Goal: Task Accomplishment & Management: Complete application form

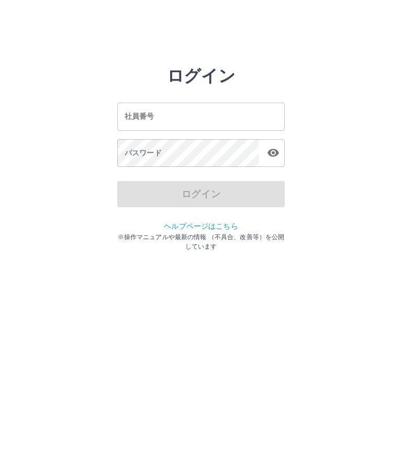
click at [176, 129] on input "社員番号" at bounding box center [200, 117] width 167 height 28
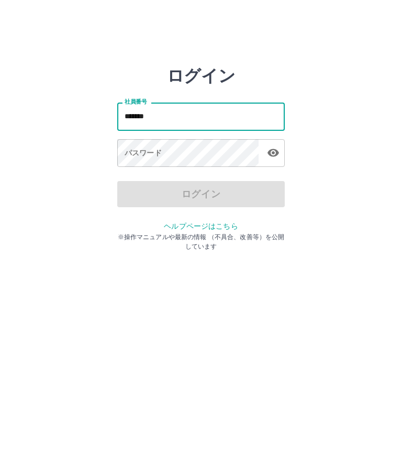
type input "*******"
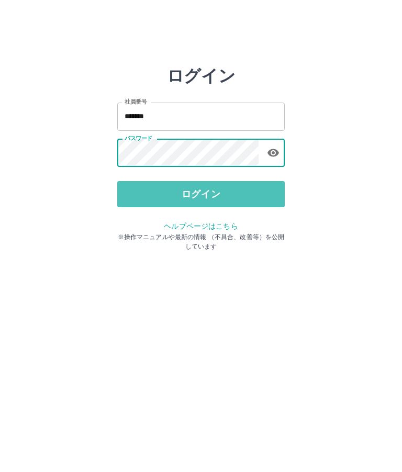
click at [229, 199] on button "ログイン" at bounding box center [200, 194] width 167 height 26
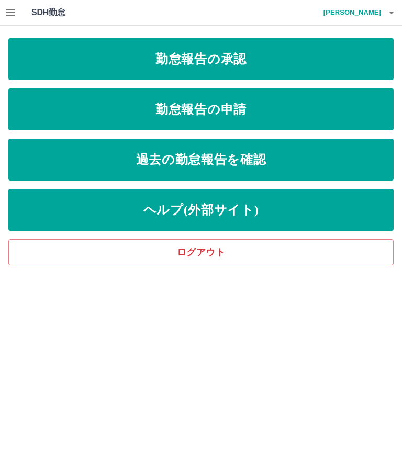
click at [256, 58] on link "勤怠報告の承認" at bounding box center [200, 59] width 385 height 42
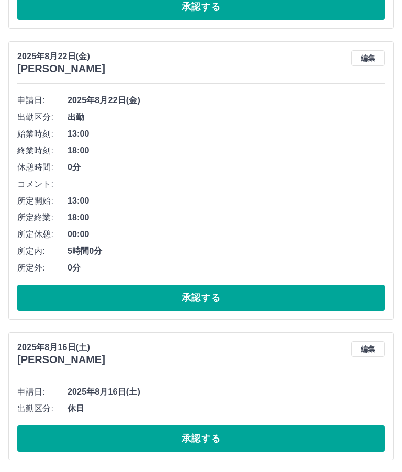
scroll to position [364, 0]
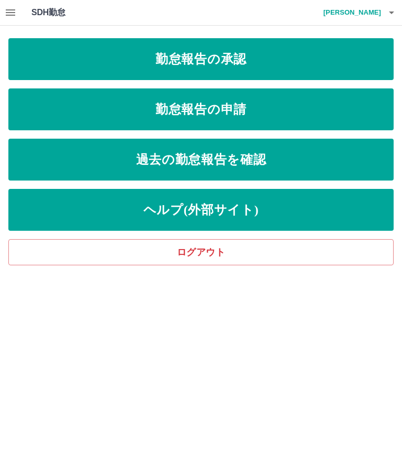
click at [286, 106] on link "勤怠報告の申請" at bounding box center [200, 109] width 385 height 42
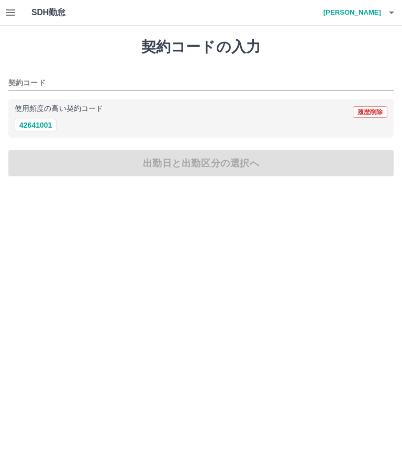
click at [39, 126] on button "42641001" at bounding box center [36, 125] width 42 height 13
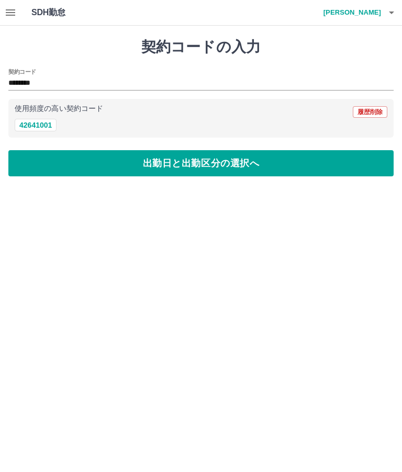
type input "********"
click at [156, 165] on button "出勤日と出勤区分の選択へ" at bounding box center [200, 163] width 385 height 26
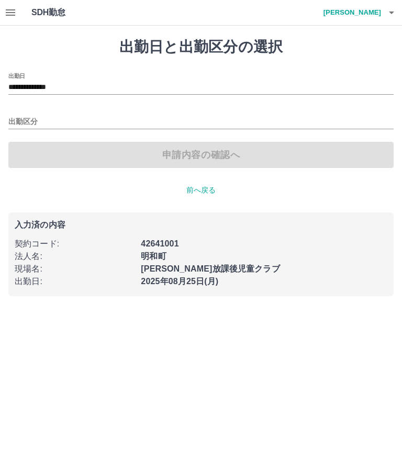
click at [67, 86] on input "**********" at bounding box center [200, 87] width 385 height 13
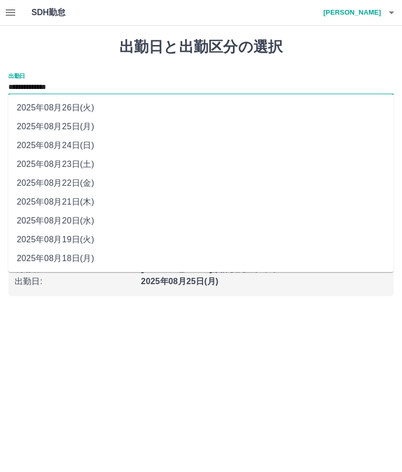
click at [82, 185] on li "2025年08月22日(金)" at bounding box center [200, 183] width 385 height 19
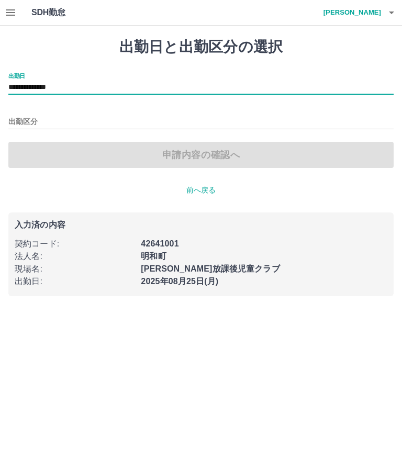
type input "**********"
click at [24, 128] on input "出勤区分" at bounding box center [200, 122] width 385 height 13
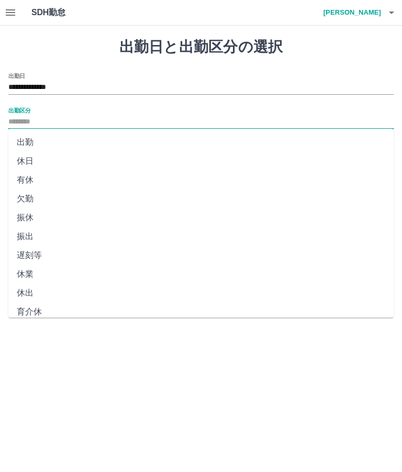
click at [27, 144] on li "出勤" at bounding box center [200, 142] width 385 height 19
type input "**"
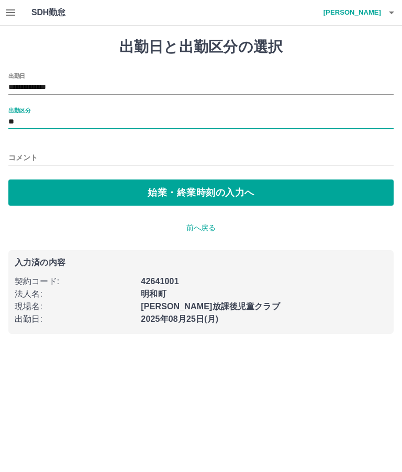
click at [180, 194] on button "始業・終業時刻の入力へ" at bounding box center [200, 192] width 385 height 26
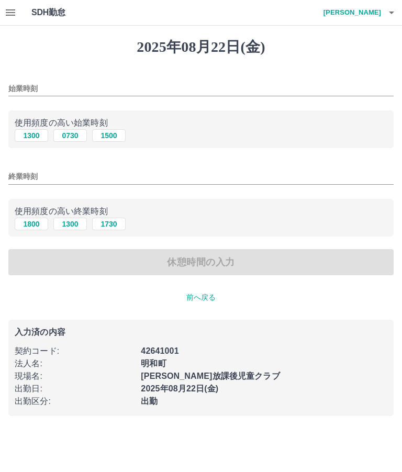
click at [69, 137] on button "0730" at bounding box center [69, 135] width 33 height 13
type input "****"
click at [65, 230] on button "1300" at bounding box center [69, 224] width 33 height 13
type input "****"
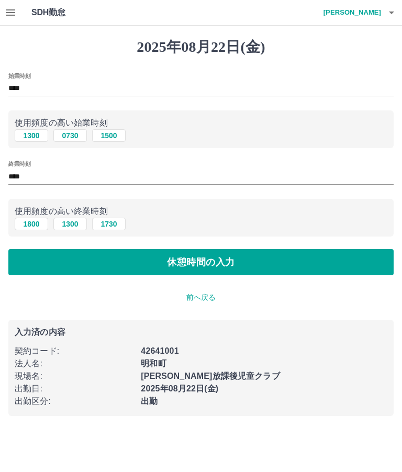
click at [173, 264] on button "休憩時間の入力" at bounding box center [200, 262] width 385 height 26
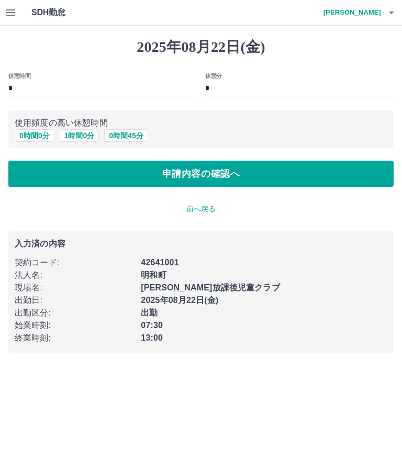
click at [219, 175] on button "申請内容の確認へ" at bounding box center [200, 174] width 385 height 26
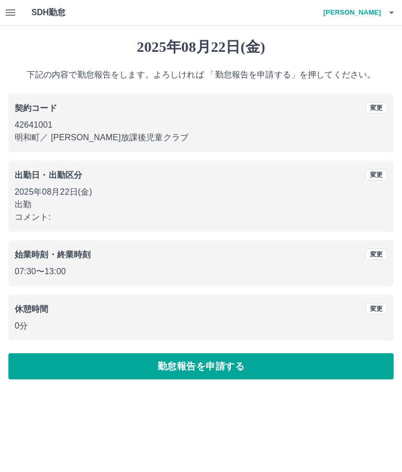
click at [141, 361] on button "勤怠報告を申請する" at bounding box center [200, 366] width 385 height 26
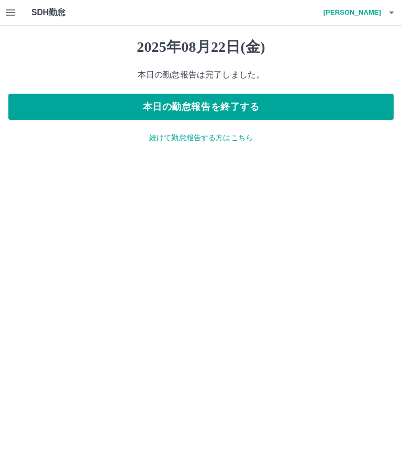
click at [377, 94] on button "本日の勤怠報告を終了する" at bounding box center [200, 107] width 385 height 26
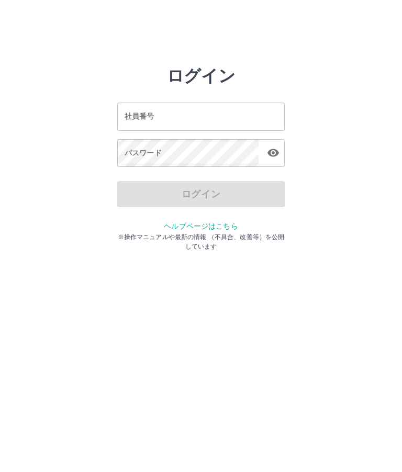
click at [188, 121] on input "社員番号" at bounding box center [200, 117] width 167 height 28
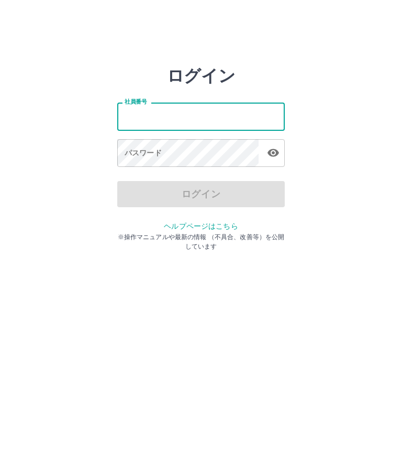
click at [227, 126] on input "社員番号" at bounding box center [200, 117] width 167 height 28
type input "*******"
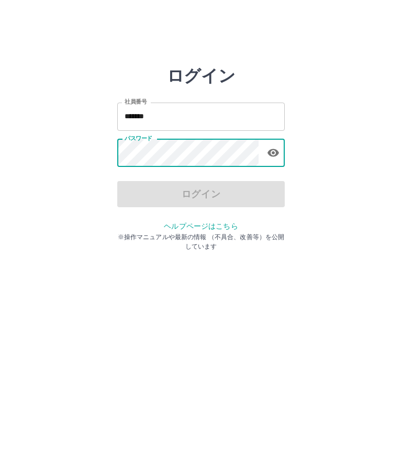
click at [162, 119] on input "*******" at bounding box center [200, 117] width 167 height 28
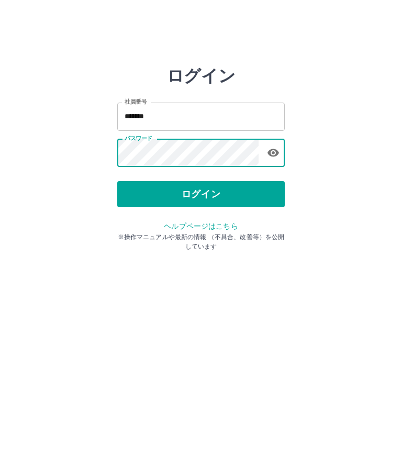
click at [234, 201] on button "ログイン" at bounding box center [200, 194] width 167 height 26
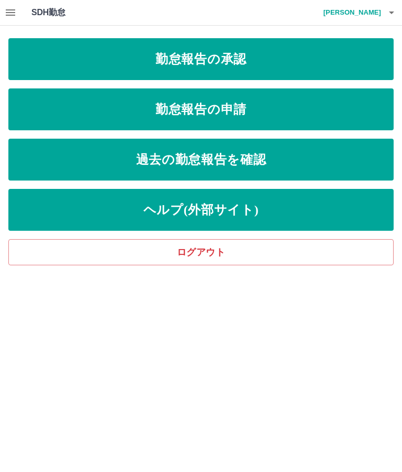
click at [304, 66] on link "勤怠報告の承認" at bounding box center [200, 59] width 385 height 42
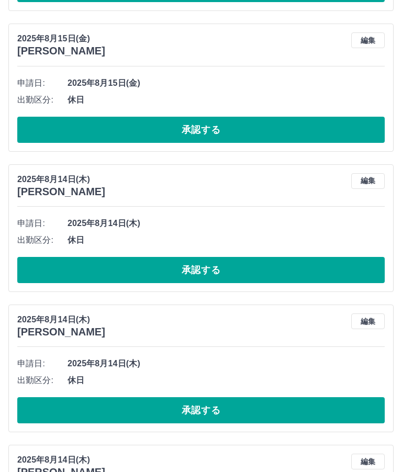
scroll to position [1747, 0]
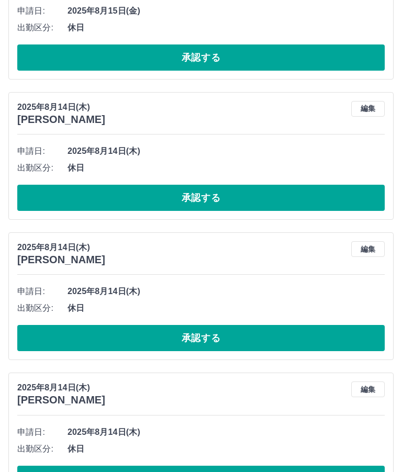
click at [234, 471] on button "承認する" at bounding box center [200, 479] width 367 height 26
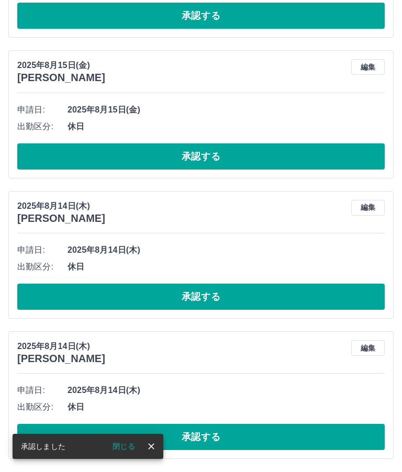
scroll to position [1607, 0]
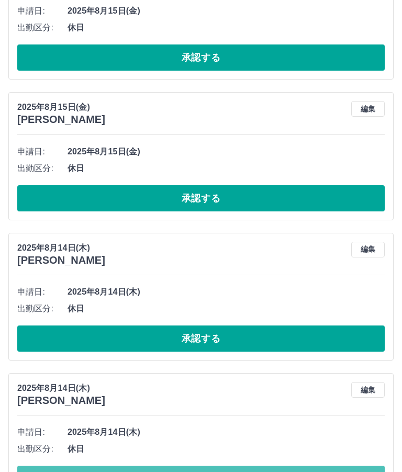
click at [251, 471] on button "承認する" at bounding box center [200, 479] width 367 height 26
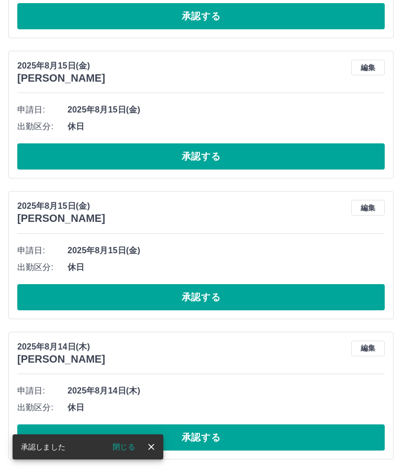
scroll to position [1466, 0]
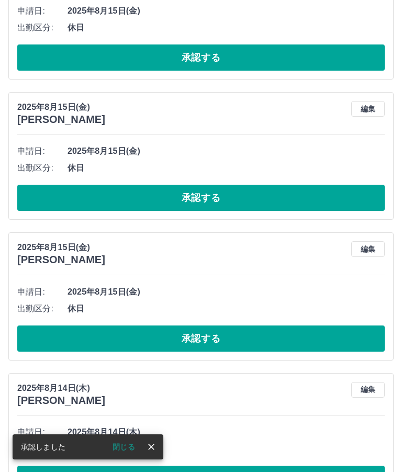
click at [262, 471] on button "承認する" at bounding box center [200, 479] width 367 height 26
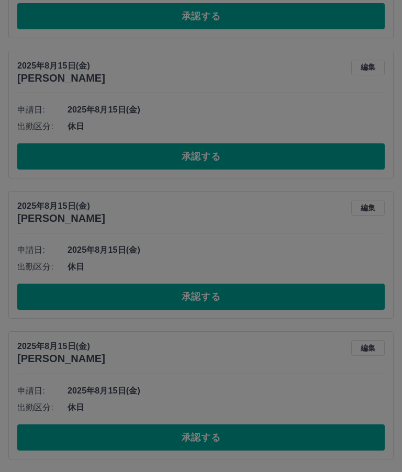
scroll to position [1326, 0]
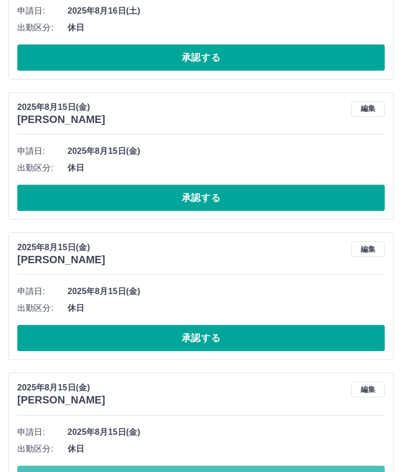
click at [256, 471] on button "承認する" at bounding box center [200, 479] width 367 height 26
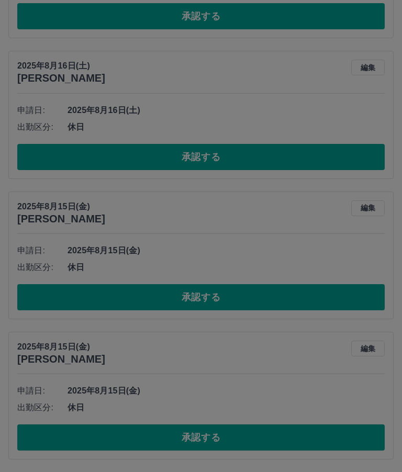
scroll to position [1186, 0]
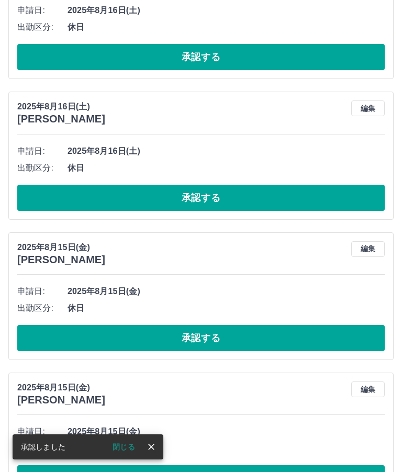
click at [262, 471] on button "承認する" at bounding box center [200, 478] width 367 height 26
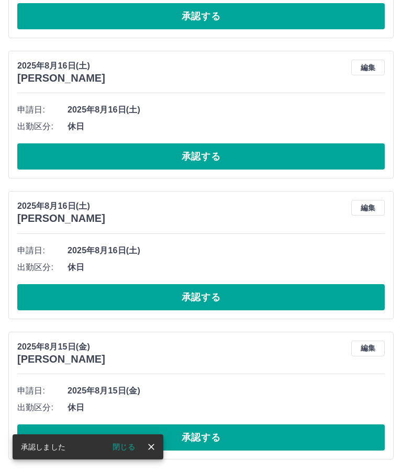
scroll to position [1046, 0]
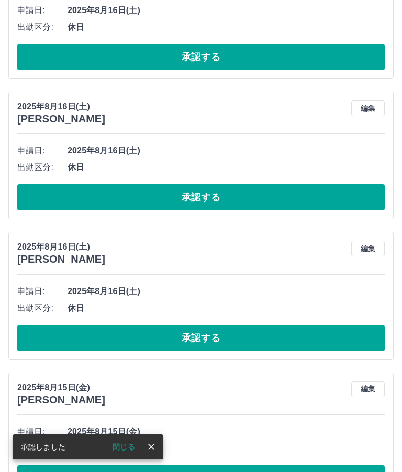
click at [263, 471] on button "承認する" at bounding box center [200, 478] width 367 height 26
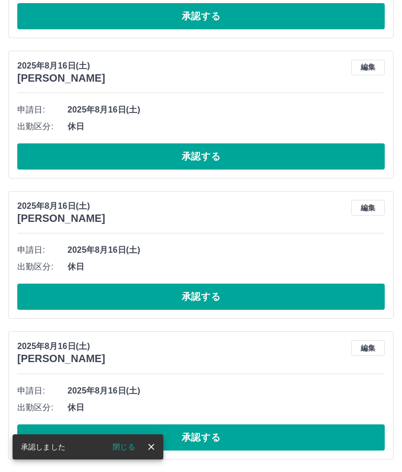
scroll to position [905, 0]
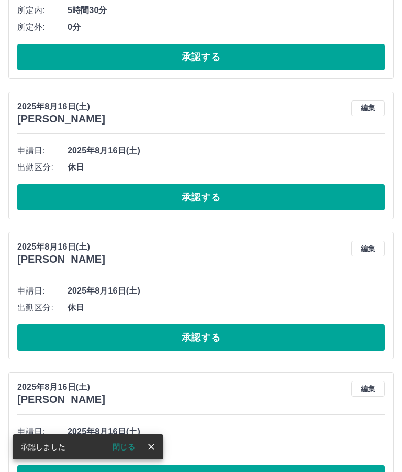
click at [261, 471] on button "承認する" at bounding box center [200, 478] width 367 height 26
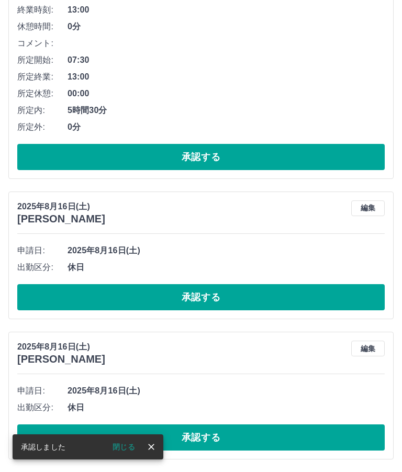
scroll to position [765, 0]
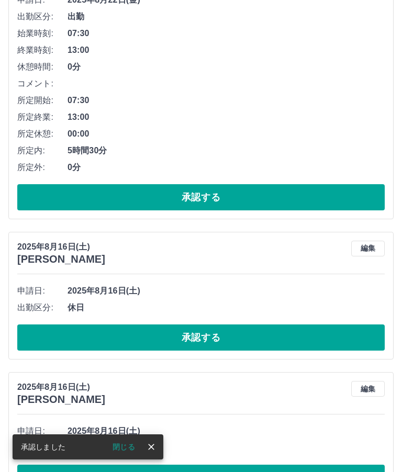
click at [264, 471] on button "承認する" at bounding box center [200, 478] width 367 height 26
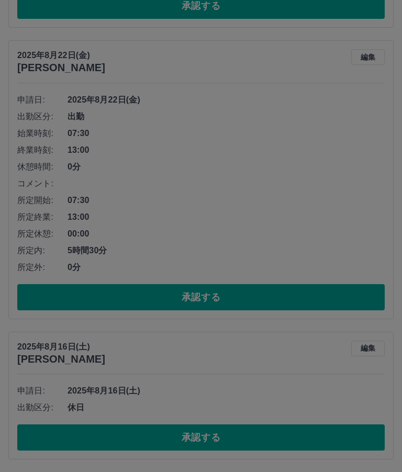
scroll to position [625, 0]
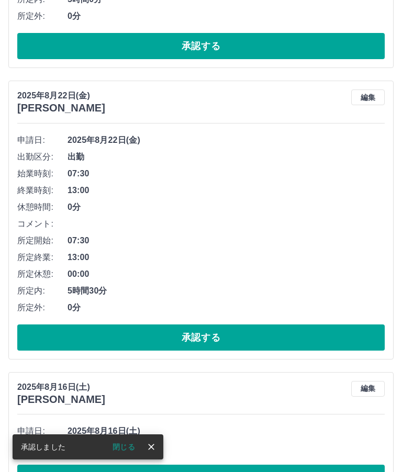
click at [266, 471] on button "承認する" at bounding box center [200, 478] width 367 height 26
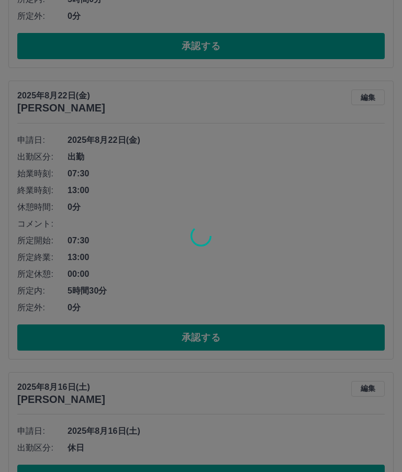
scroll to position [485, 0]
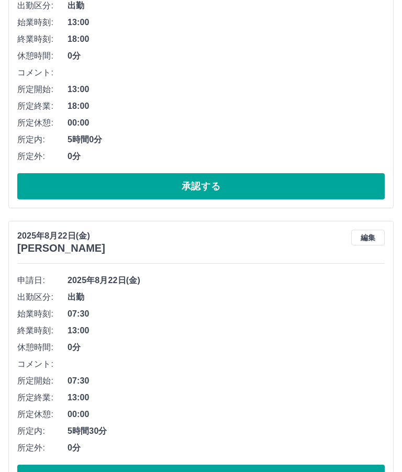
click at [185, 471] on button "承認する" at bounding box center [200, 478] width 367 height 26
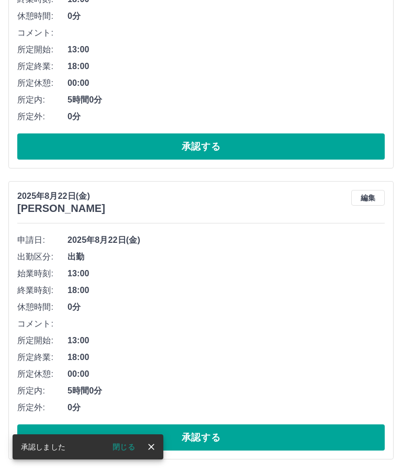
scroll to position [194, 0]
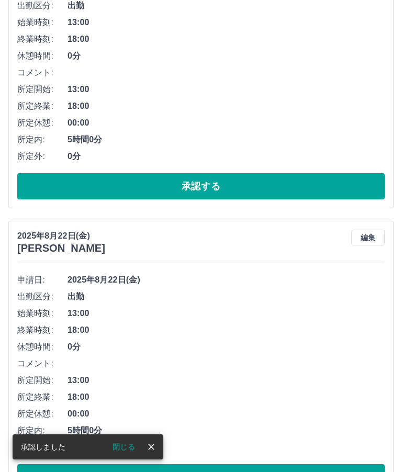
click at [228, 471] on button "承認する" at bounding box center [200, 477] width 367 height 26
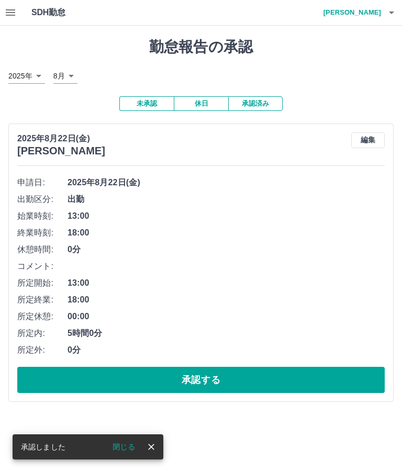
scroll to position [0, 0]
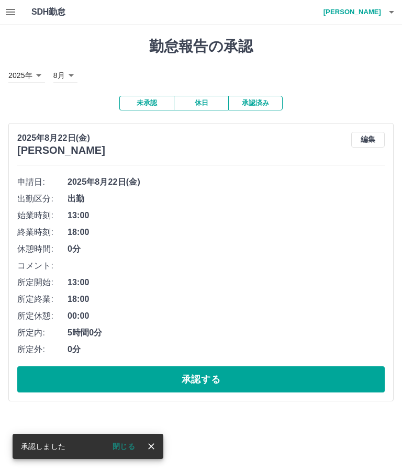
click at [265, 378] on button "承認する" at bounding box center [200, 380] width 367 height 26
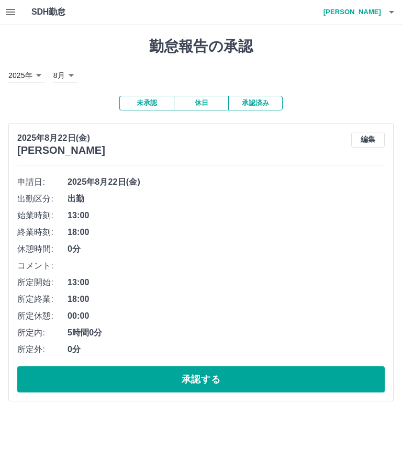
click at [222, 380] on button "承認する" at bounding box center [200, 380] width 367 height 26
click at [297, 389] on button "承認する" at bounding box center [200, 380] width 367 height 26
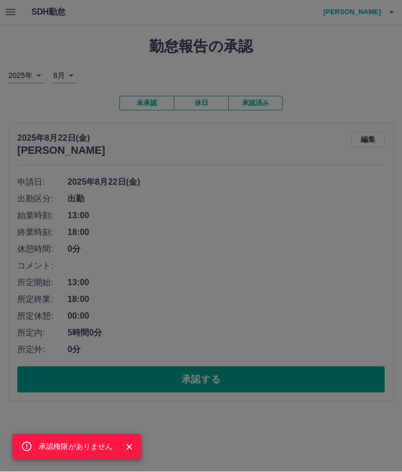
click at [132, 451] on icon "Close" at bounding box center [129, 447] width 10 height 10
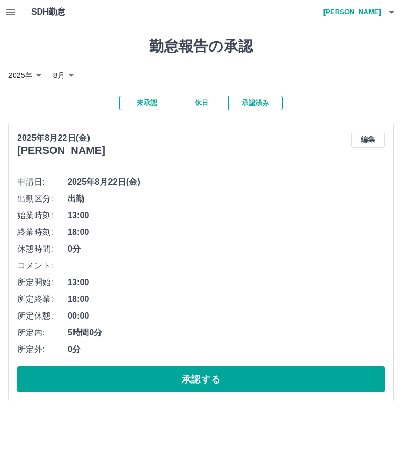
click at [6, 16] on icon "button" at bounding box center [10, 12] width 13 height 13
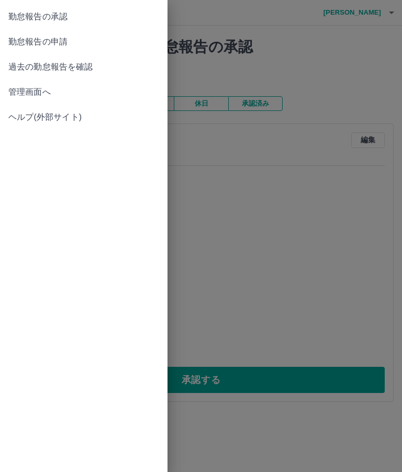
click at [62, 89] on span "管理画面へ" at bounding box center [83, 92] width 151 height 13
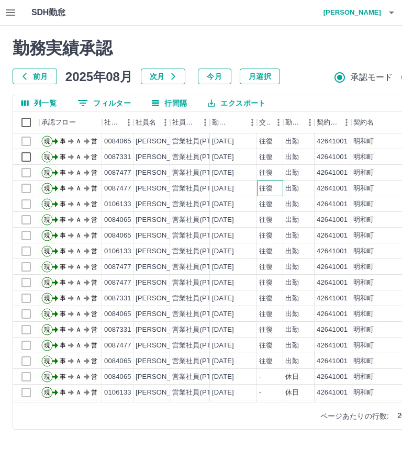
click at [261, 184] on div "往復" at bounding box center [266, 189] width 14 height 10
click at [278, 171] on div "往復" at bounding box center [270, 173] width 26 height 16
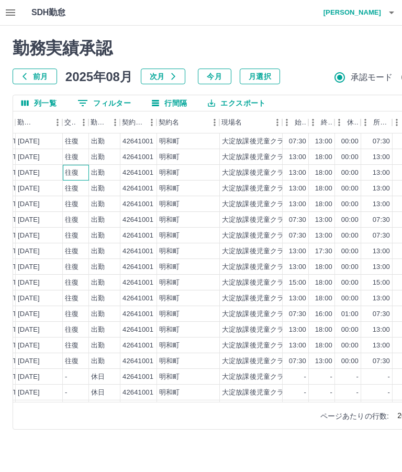
scroll to position [0, 195]
click at [198, 442] on html "SDH勤怠 島田　美由紀 勤務実績承認 前月 2025年08月 次月 今月 月選択 承認モード 削除モード 一括承認 列一覧 0 フィルター 行間隔 エクスポ…" at bounding box center [201, 221] width 402 height 442
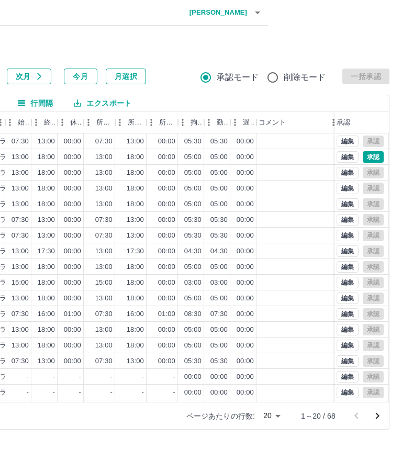
scroll to position [0, 339]
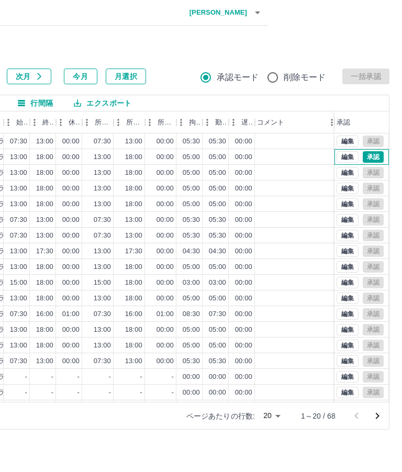
click at [373, 159] on button "承認" at bounding box center [373, 157] width 21 height 12
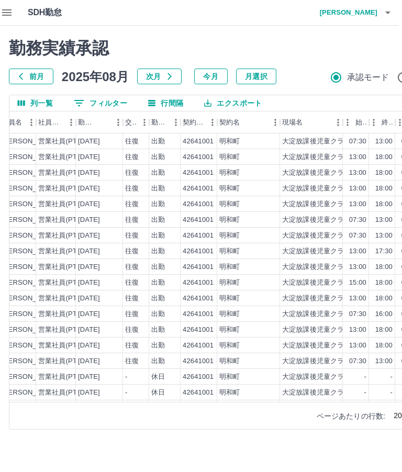
scroll to position [0, 131]
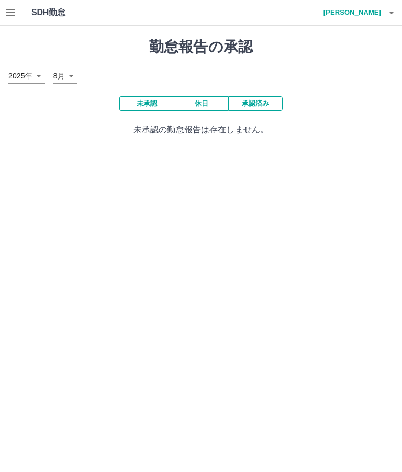
click at [6, 11] on icon "button" at bounding box center [10, 12] width 13 height 13
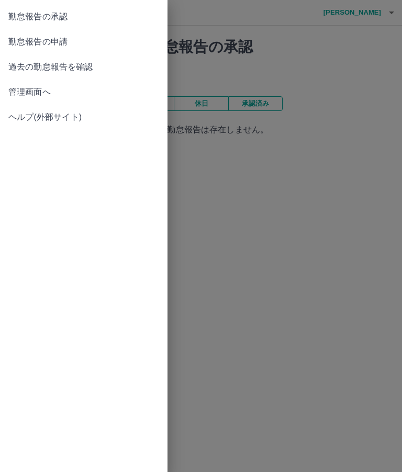
click at [20, 20] on span "勤怠報告の承認" at bounding box center [83, 16] width 151 height 13
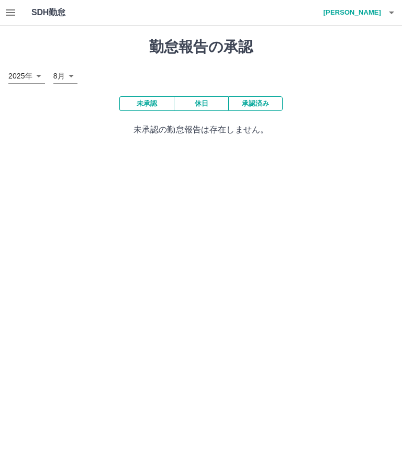
click at [8, 10] on icon "button" at bounding box center [10, 12] width 9 height 6
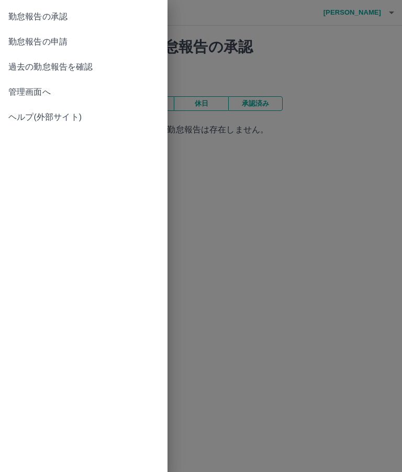
click at [18, 92] on span "管理画面へ" at bounding box center [83, 92] width 151 height 13
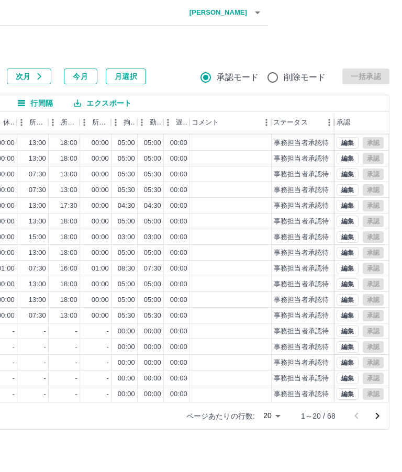
scroll to position [46, 404]
click at [384, 418] on button "次のページへ" at bounding box center [377, 416] width 21 height 21
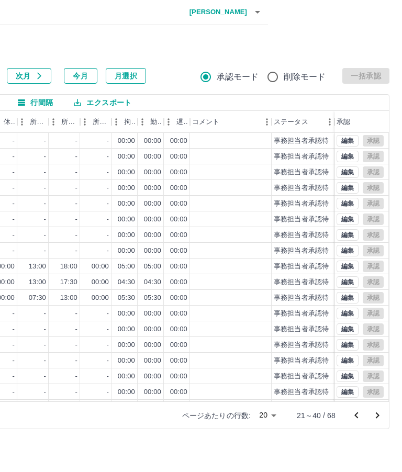
scroll to position [0, 404]
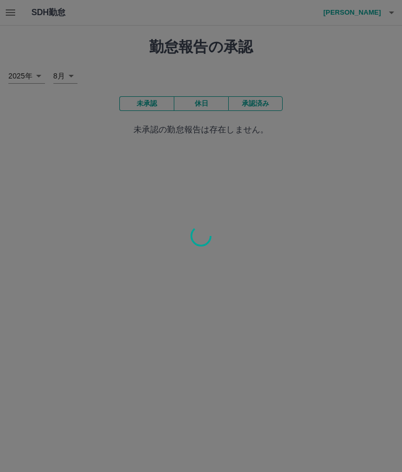
click at [383, 70] on div at bounding box center [201, 236] width 402 height 472
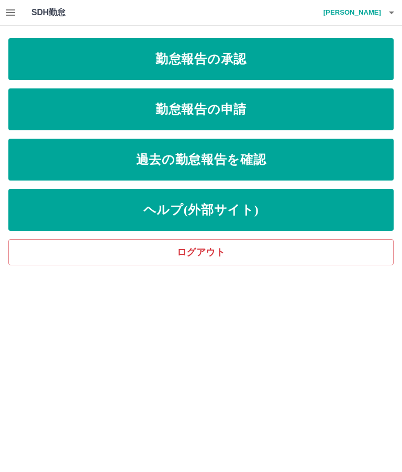
click at [319, 172] on link "過去の勤怠報告を確認" at bounding box center [200, 160] width 385 height 42
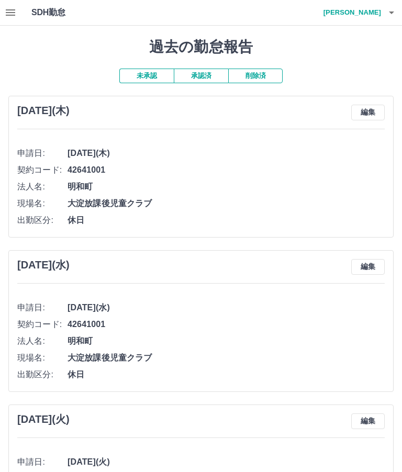
click at [260, 75] on button "削除済" at bounding box center [255, 76] width 54 height 15
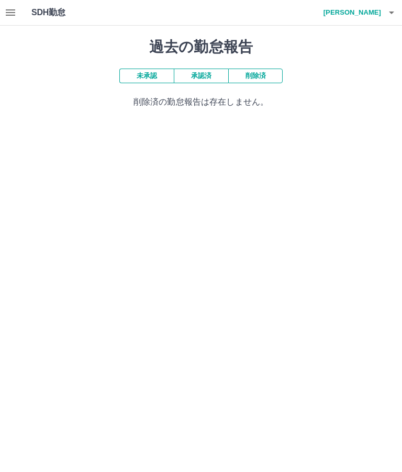
click at [216, 75] on button "承認済" at bounding box center [201, 76] width 54 height 15
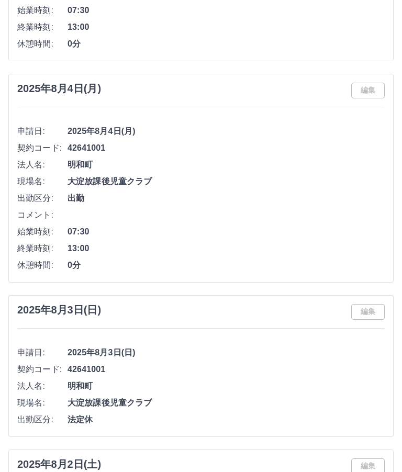
scroll to position [3317, 0]
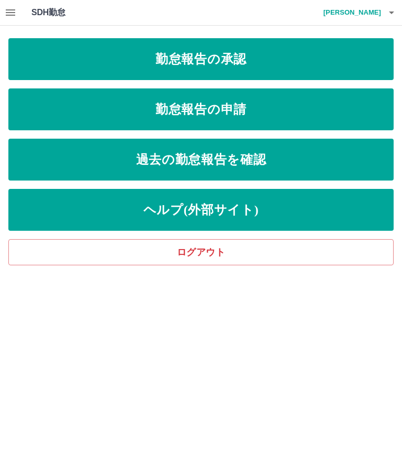
click at [283, 118] on link "勤怠報告の申請" at bounding box center [200, 109] width 385 height 42
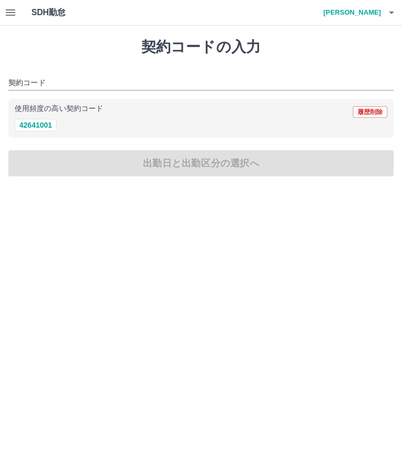
click at [42, 126] on button "42641001" at bounding box center [36, 125] width 42 height 13
type input "********"
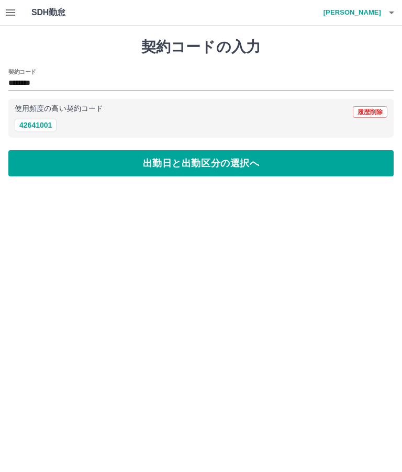
click at [186, 165] on button "出勤日と出勤区分の選択へ" at bounding box center [200, 163] width 385 height 26
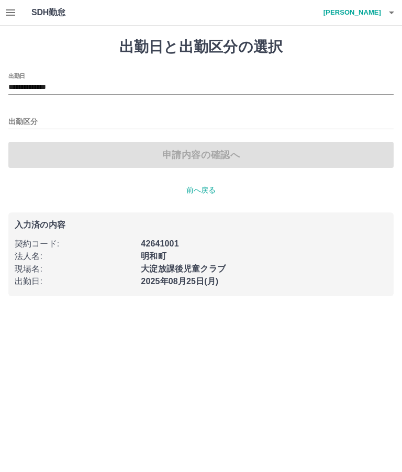
click at [24, 124] on input "出勤区分" at bounding box center [200, 122] width 385 height 13
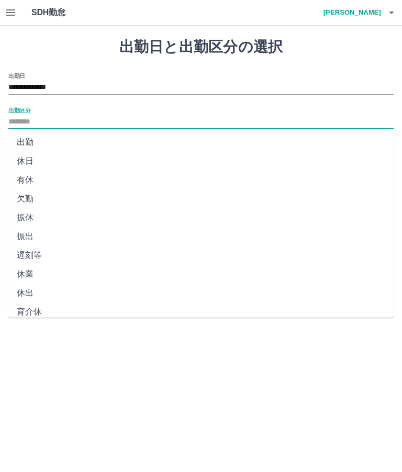
click at [28, 145] on li "出勤" at bounding box center [200, 142] width 385 height 19
type input "**"
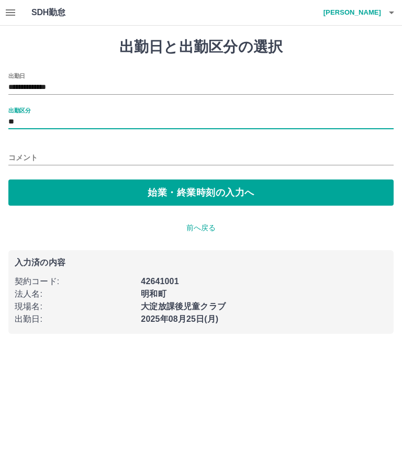
click at [164, 185] on button "始業・終業時刻の入力へ" at bounding box center [200, 192] width 385 height 26
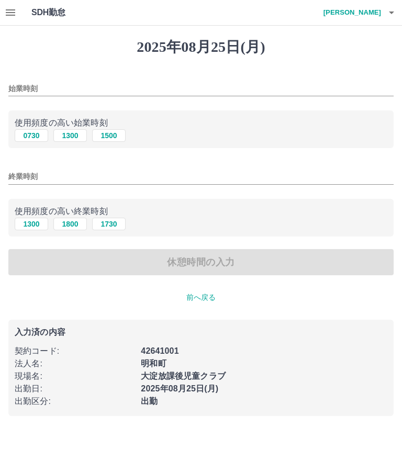
click at [29, 140] on button "0730" at bounding box center [31, 135] width 33 height 13
type input "****"
click at [39, 229] on button "1300" at bounding box center [31, 224] width 33 height 13
type input "****"
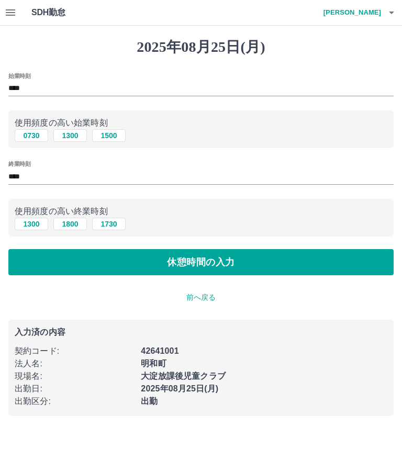
click at [201, 265] on button "休憩時間の入力" at bounding box center [200, 262] width 385 height 26
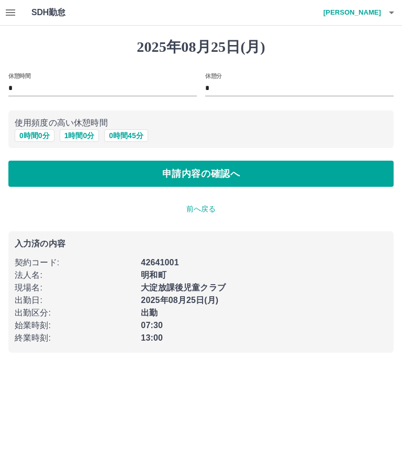
click at [256, 181] on button "申請内容の確認へ" at bounding box center [200, 174] width 385 height 26
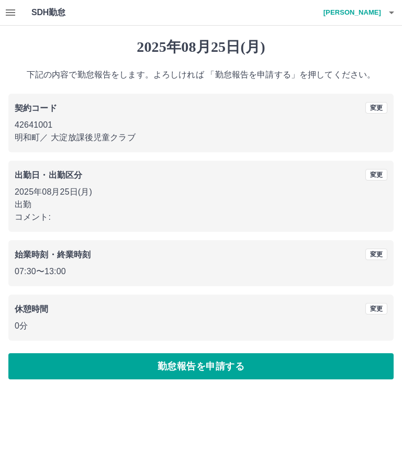
click at [268, 372] on button "勤怠報告を申請する" at bounding box center [200, 366] width 385 height 26
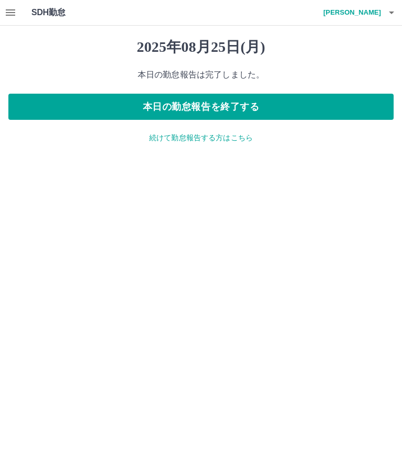
click at [233, 139] on p "続けて勤怠報告する方はこちら" at bounding box center [200, 137] width 385 height 11
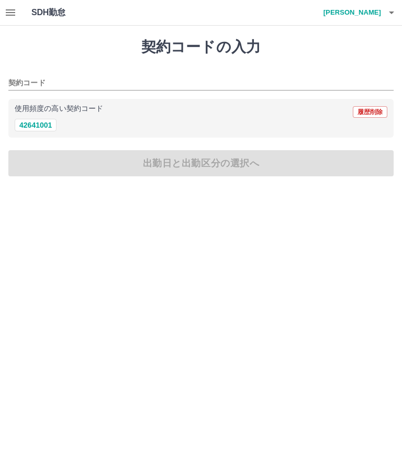
click at [39, 123] on button "42641001" at bounding box center [36, 125] width 42 height 13
type input "********"
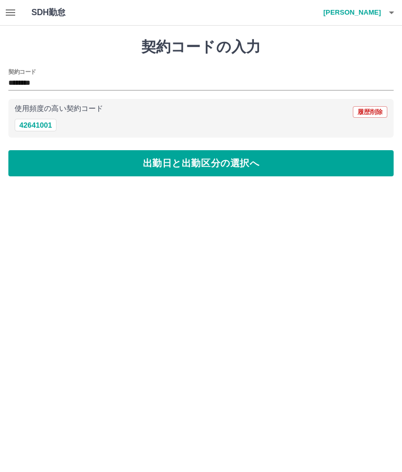
click at [118, 165] on button "出勤日と出勤区分の選択へ" at bounding box center [200, 163] width 385 height 26
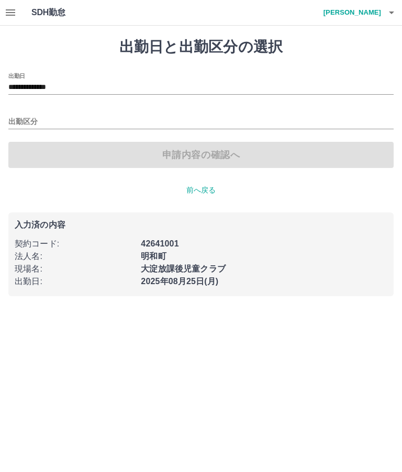
click at [56, 85] on input "**********" at bounding box center [200, 87] width 385 height 13
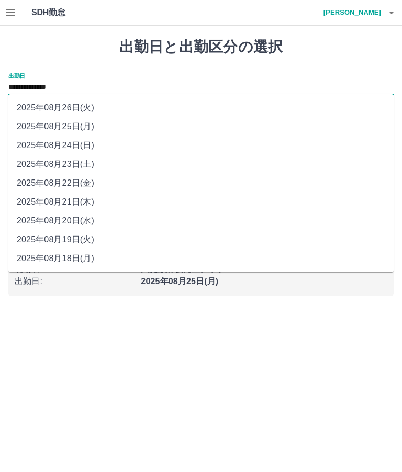
click at [85, 129] on li "2025年08月25日(月)" at bounding box center [200, 126] width 385 height 19
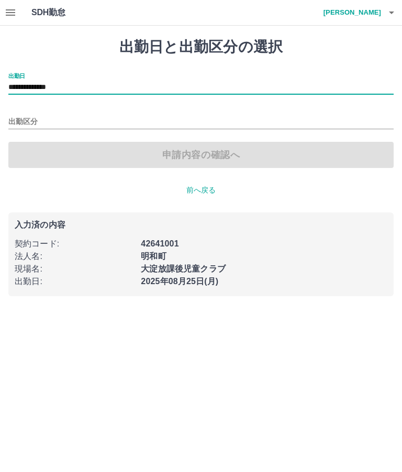
click at [141, 81] on input "**********" at bounding box center [200, 87] width 385 height 13
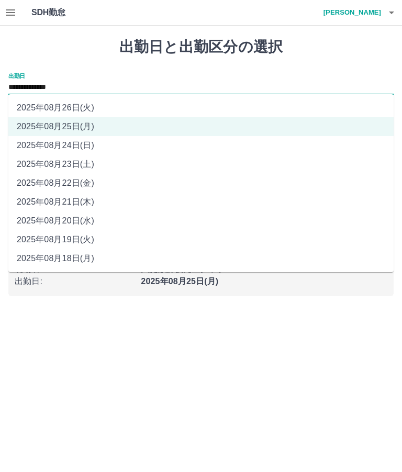
click at [89, 107] on li "2025年08月26日(火)" at bounding box center [200, 107] width 385 height 19
type input "**********"
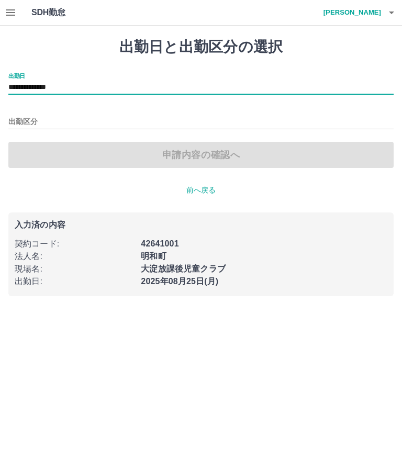
click at [13, 120] on input "出勤区分" at bounding box center [200, 122] width 385 height 13
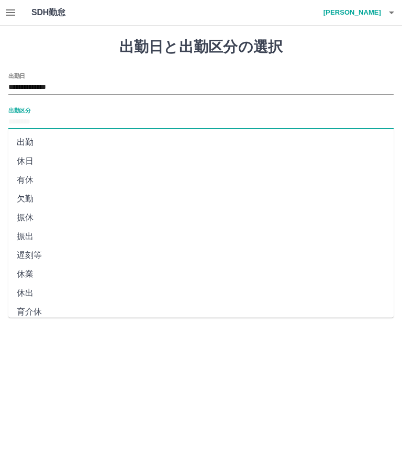
click at [13, 206] on li "欠勤" at bounding box center [200, 198] width 385 height 19
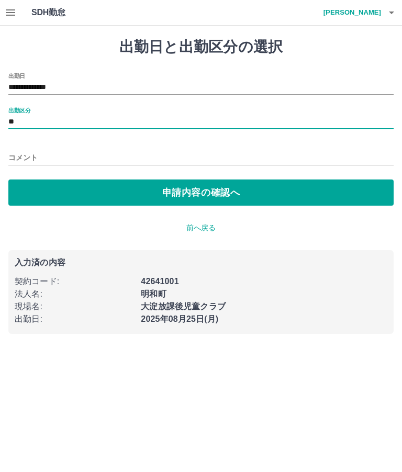
click at [31, 122] on input "**" at bounding box center [200, 122] width 385 height 13
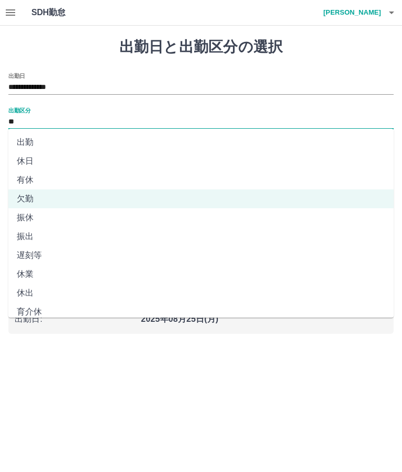
click at [22, 223] on li "振休" at bounding box center [200, 217] width 385 height 19
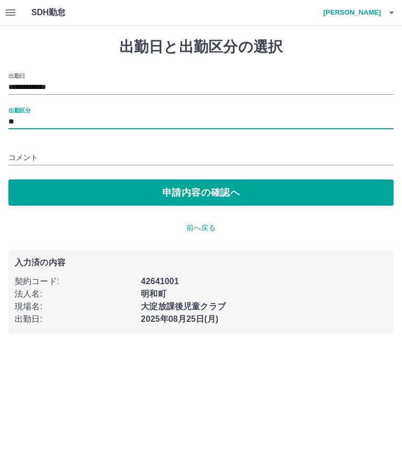
click at [28, 125] on input "**" at bounding box center [200, 122] width 385 height 13
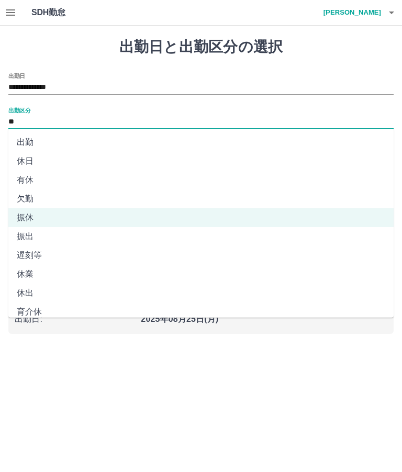
click at [20, 187] on li "有休" at bounding box center [200, 180] width 385 height 19
type input "**"
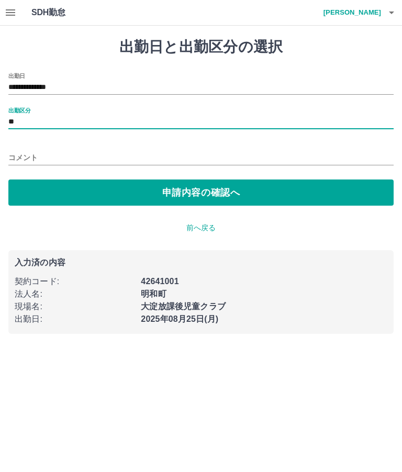
click at [227, 198] on button "申請内容の確認へ" at bounding box center [200, 192] width 385 height 26
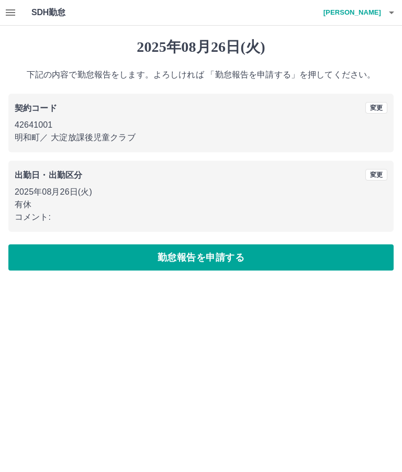
click at [236, 256] on button "勤怠報告を申請する" at bounding box center [200, 257] width 385 height 26
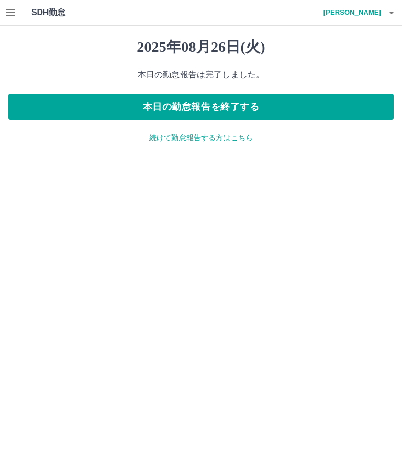
click at [262, 113] on button "本日の勤怠報告を終了する" at bounding box center [200, 107] width 385 height 26
